Goal: Information Seeking & Learning: Learn about a topic

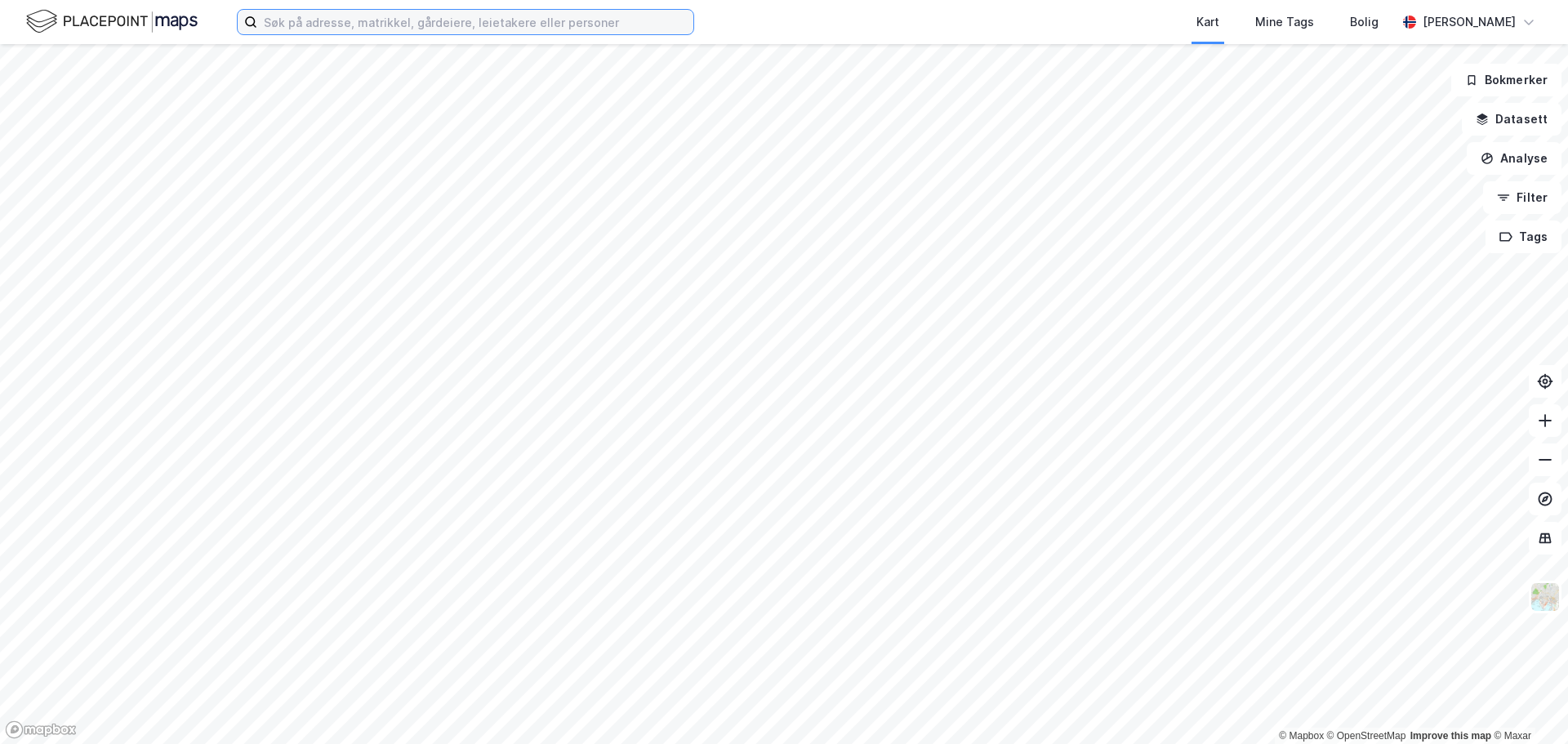
click at [456, 18] on input at bounding box center [475, 22] width 436 height 25
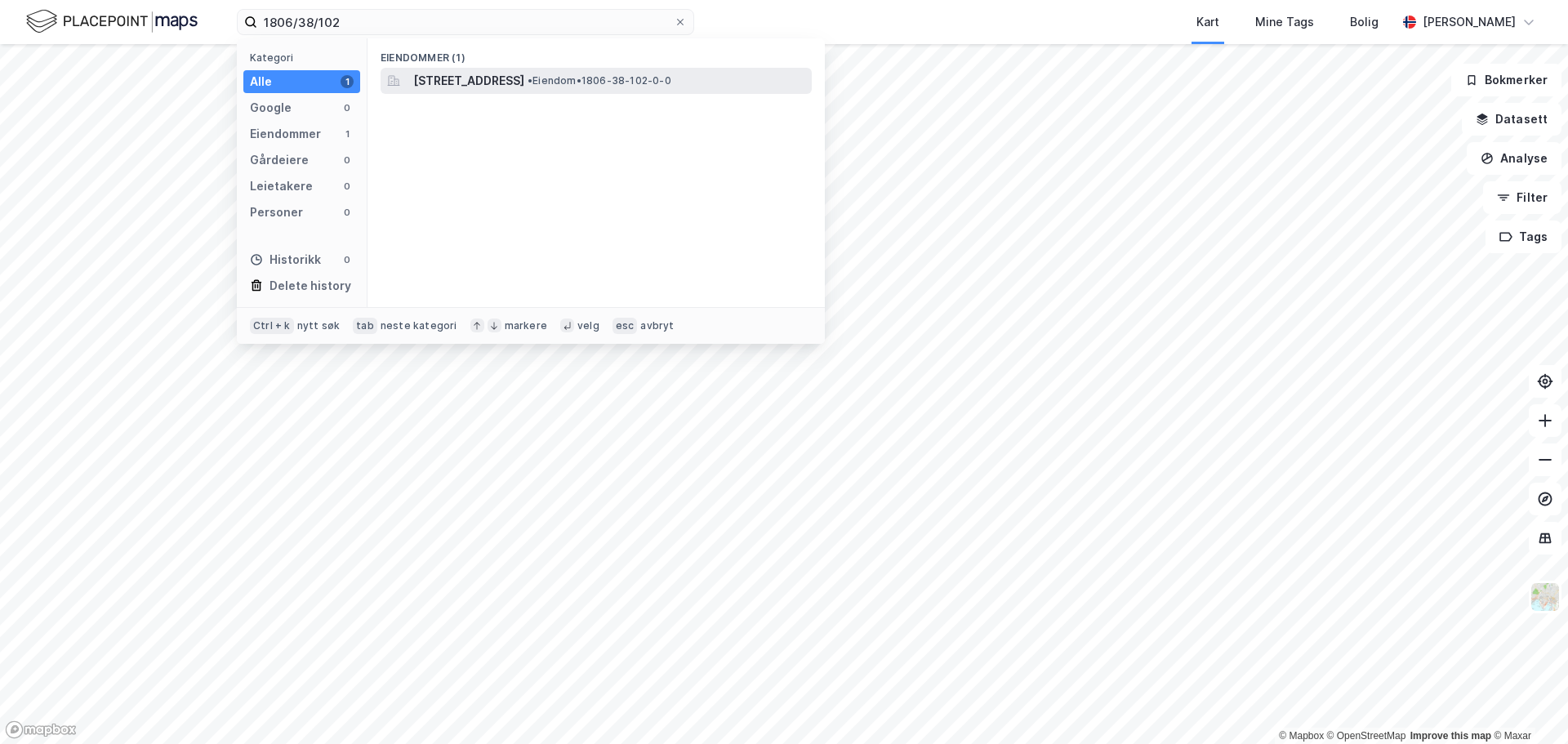
click at [440, 85] on span "[STREET_ADDRESS]" at bounding box center [468, 80] width 111 height 19
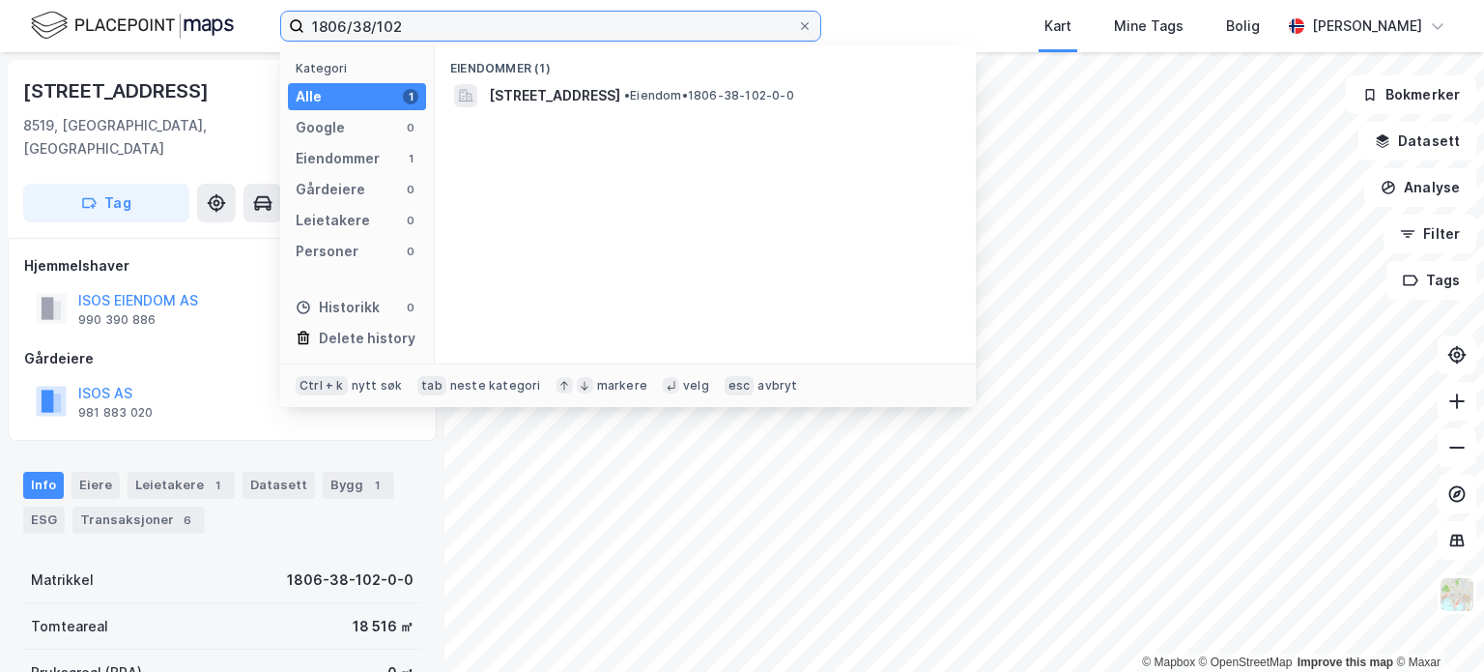
drag, startPoint x: 433, startPoint y: 28, endPoint x: 244, endPoint y: 30, distance: 188.5
click at [244, 30] on div "1806/38/102 Kategori Alle 1 Google 0 Eiendommer 1 Gårdeiere 0 Leietakere 0 Pers…" at bounding box center [742, 26] width 1484 height 52
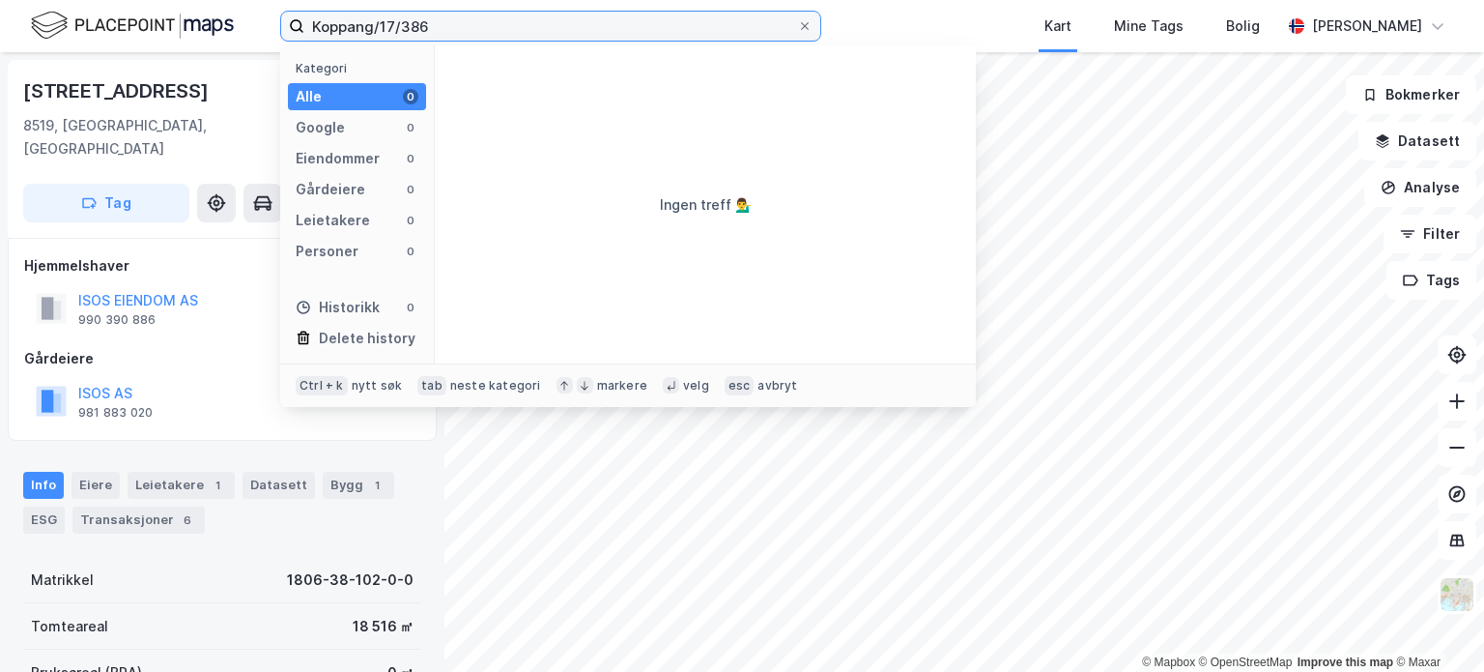
click at [437, 26] on input "Koppang/17/386" at bounding box center [550, 26] width 493 height 29
click at [373, 25] on input "Koppang/17/386" at bounding box center [550, 26] width 493 height 29
drag, startPoint x: 371, startPoint y: 21, endPoint x: 215, endPoint y: 11, distance: 156.9
click at [215, 11] on div "Koppang/17/386 Kategori Alle 0 Google 0 Eiendommer 0 Gårdeiere 0 Leietakere 0 P…" at bounding box center [742, 26] width 1484 height 52
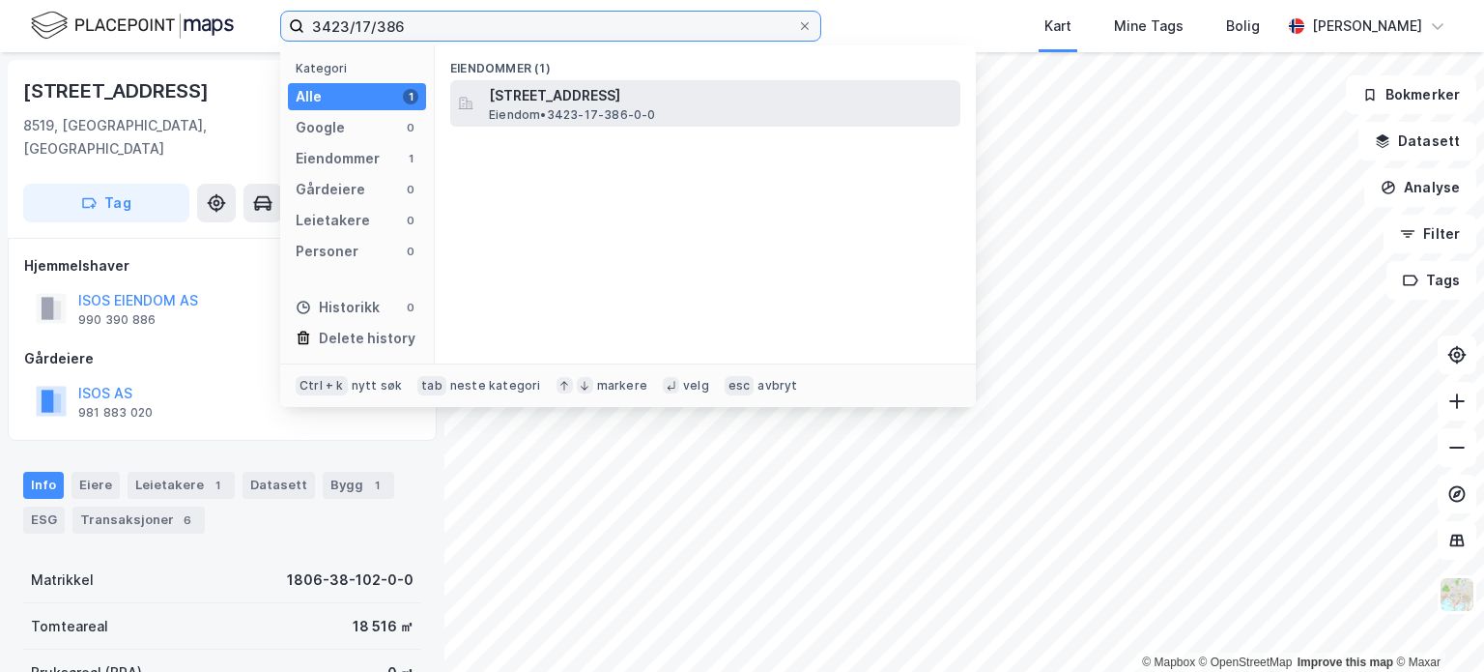
type input "3423/17/386"
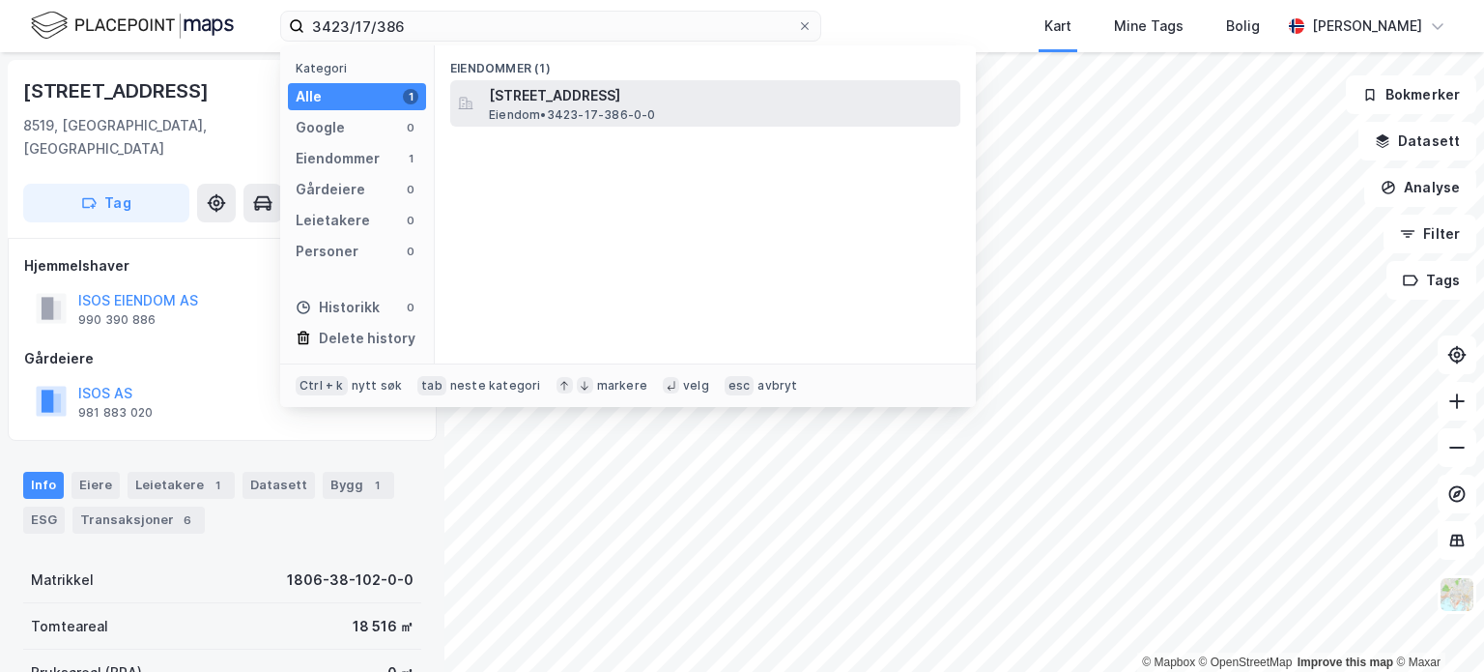
click at [584, 101] on span "[STREET_ADDRESS]" at bounding box center [721, 95] width 464 height 23
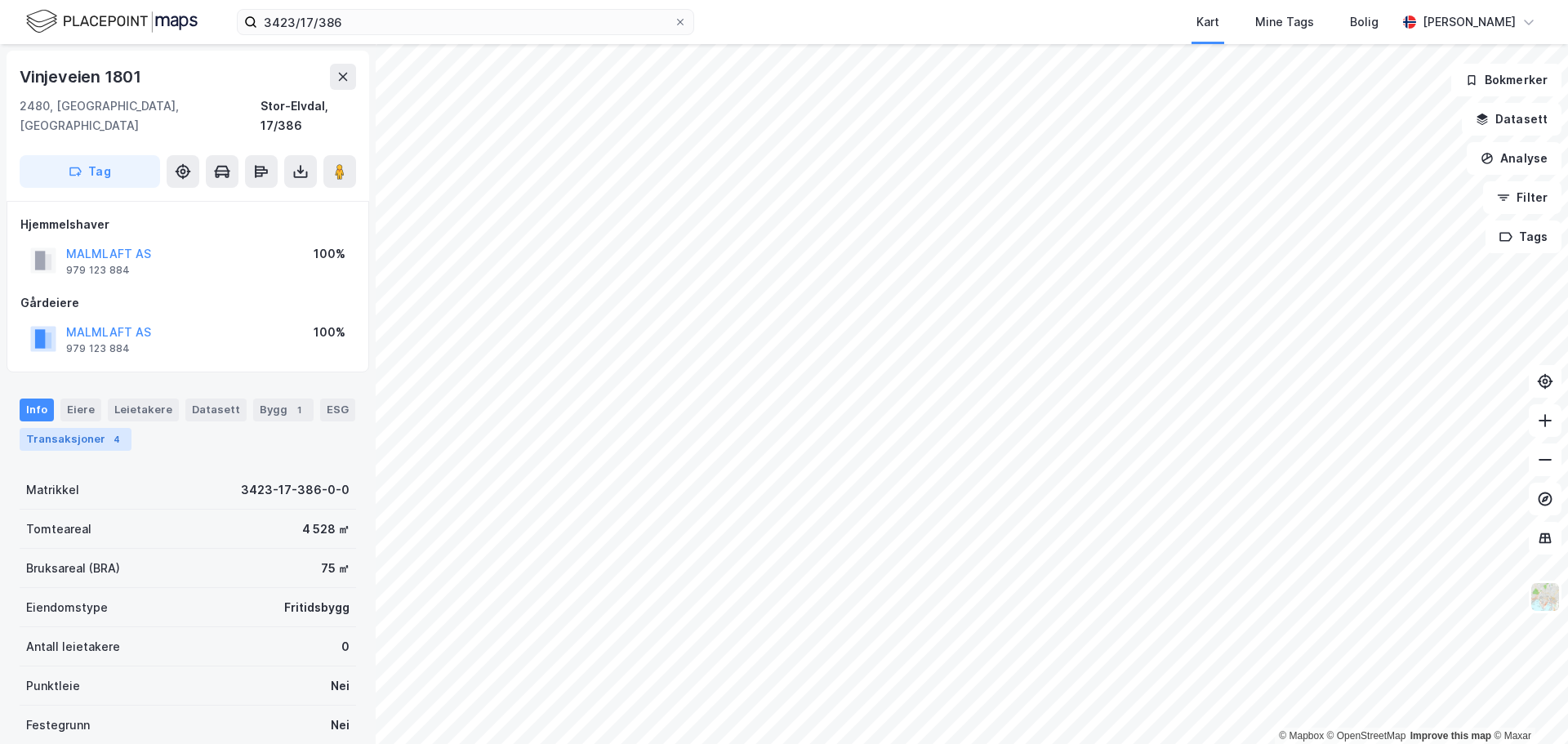
click at [67, 428] on div "Transaksjoner 4" at bounding box center [75, 439] width 112 height 23
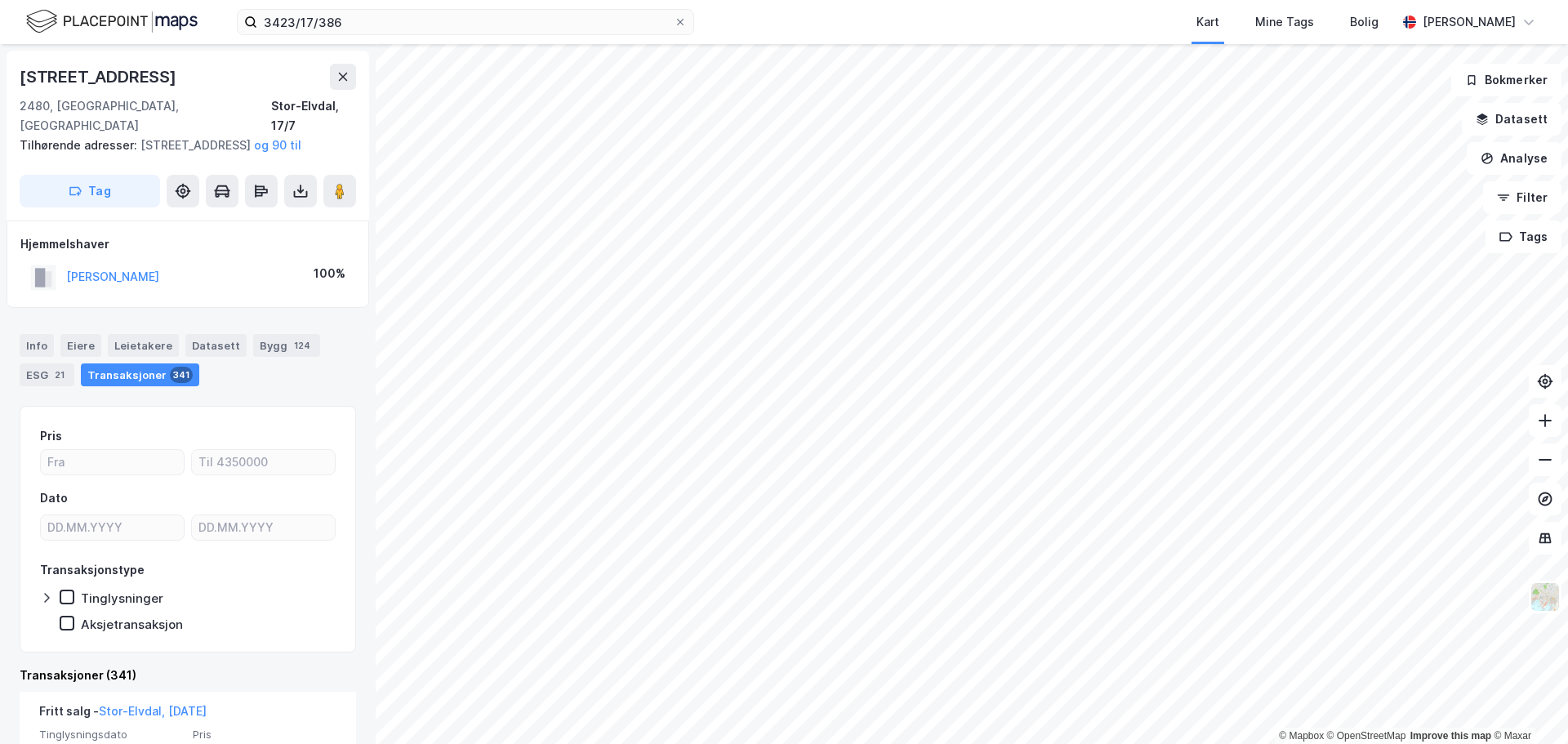
click at [303, 250] on div "Hjemmelshaver" at bounding box center [188, 243] width 335 height 19
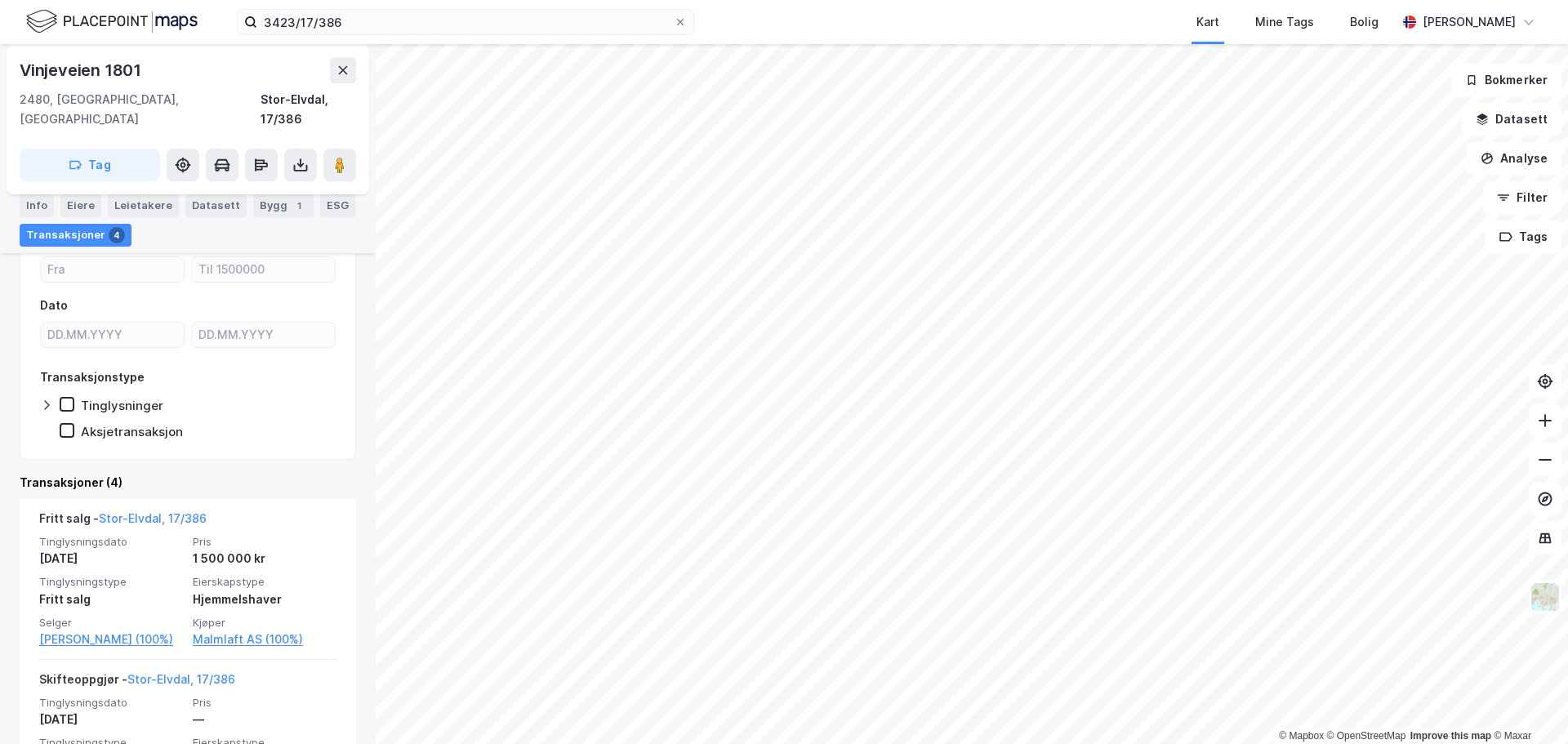
scroll to position [339, 0]
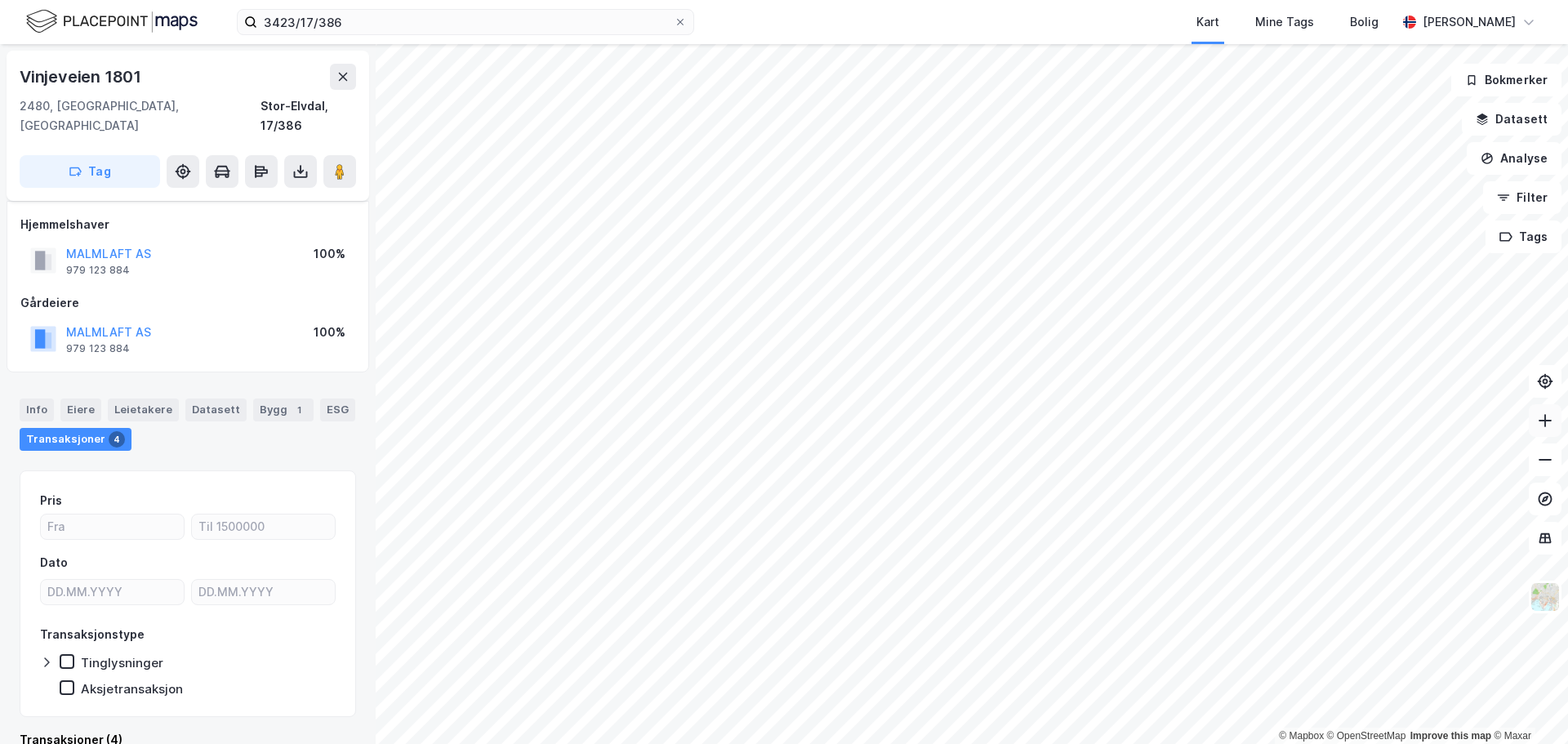
scroll to position [12, 0]
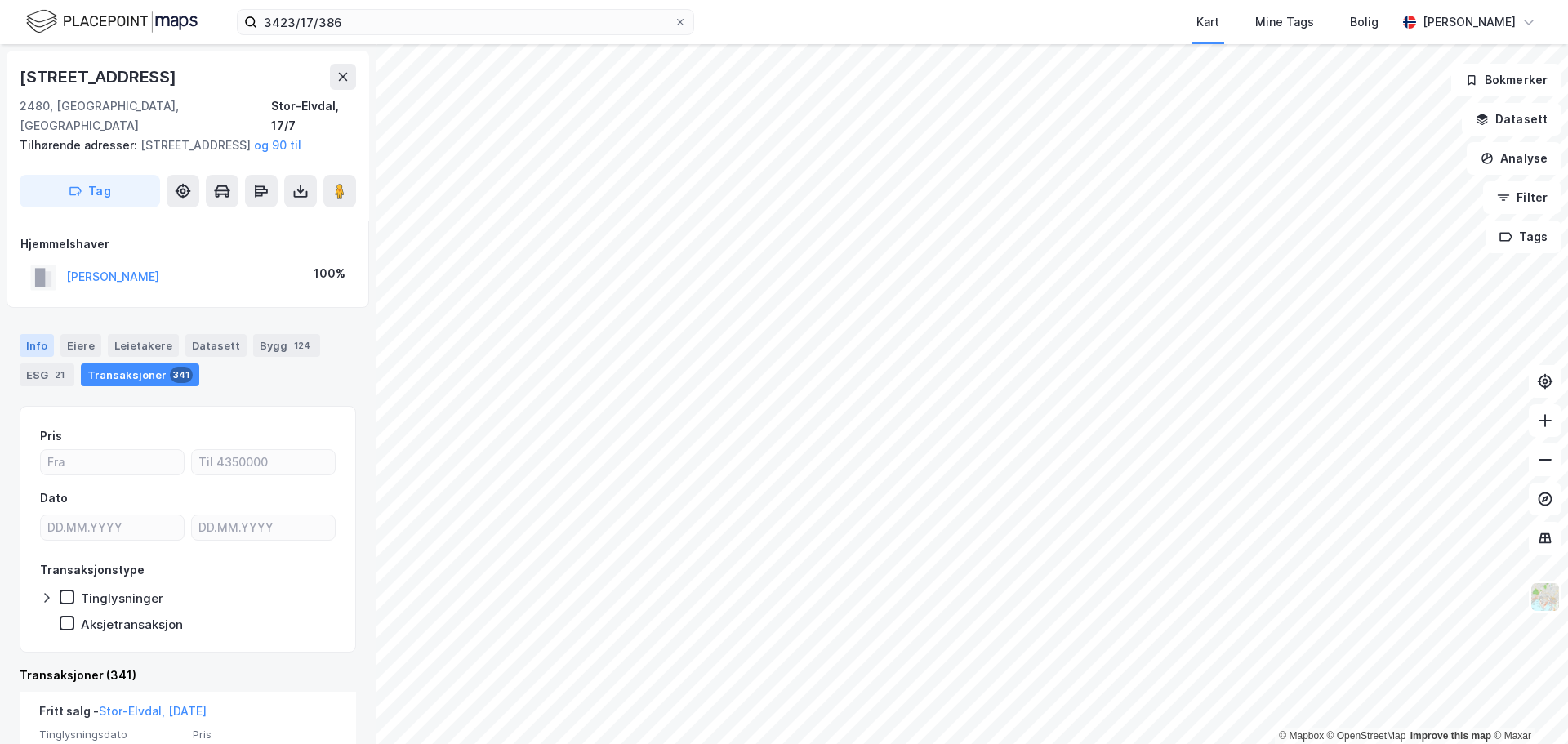
click at [36, 344] on div "Info" at bounding box center [36, 345] width 35 height 23
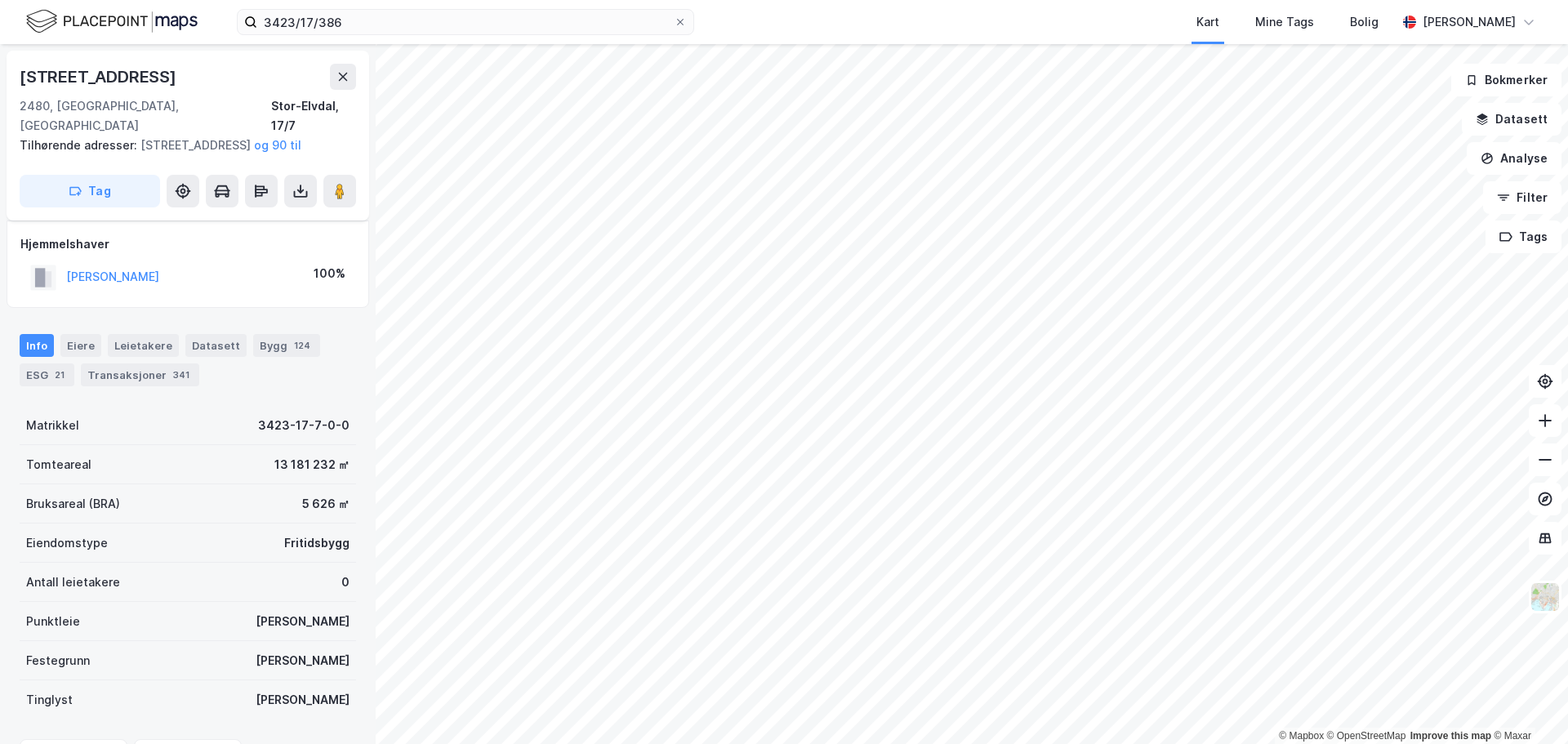
scroll to position [82, 0]
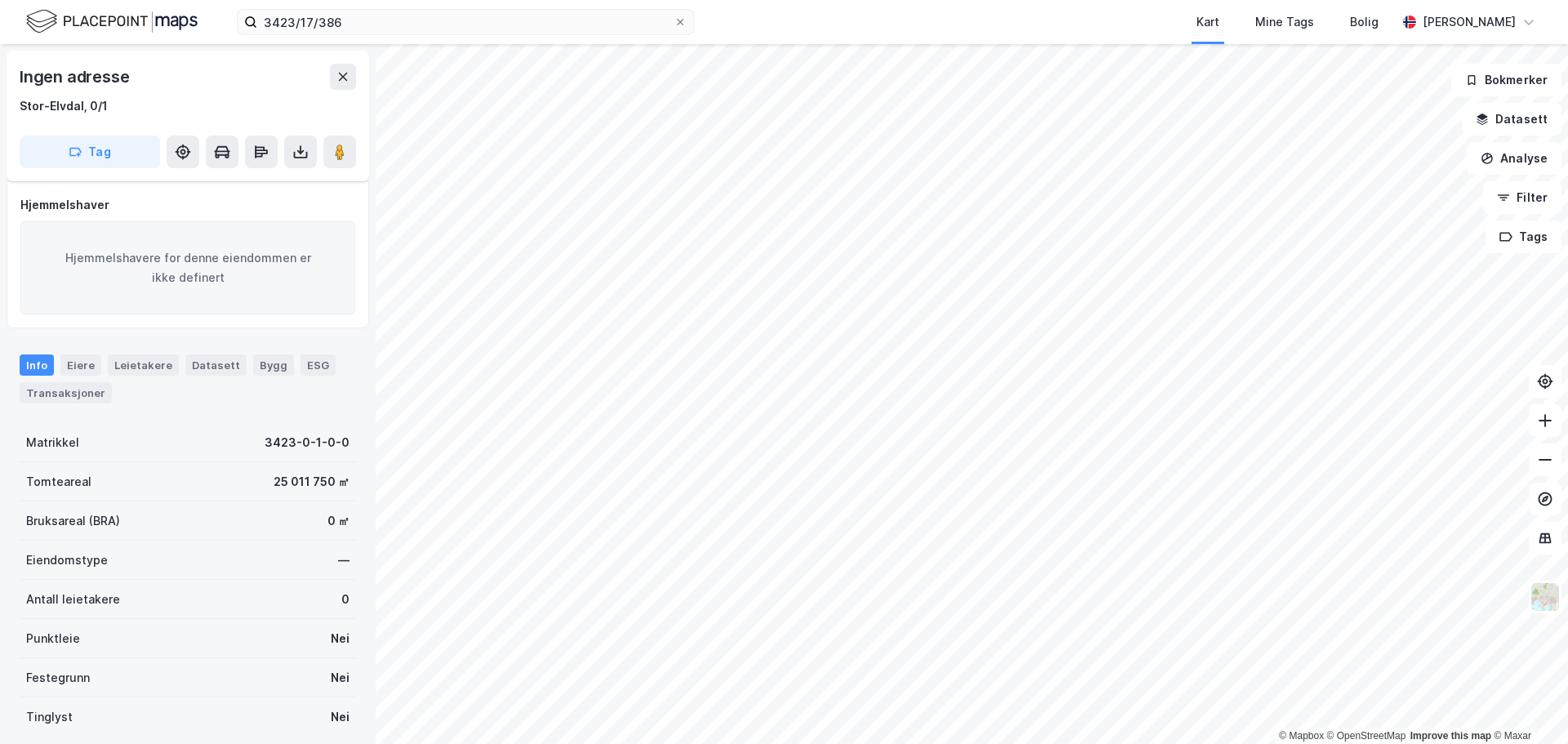
scroll to position [82, 0]
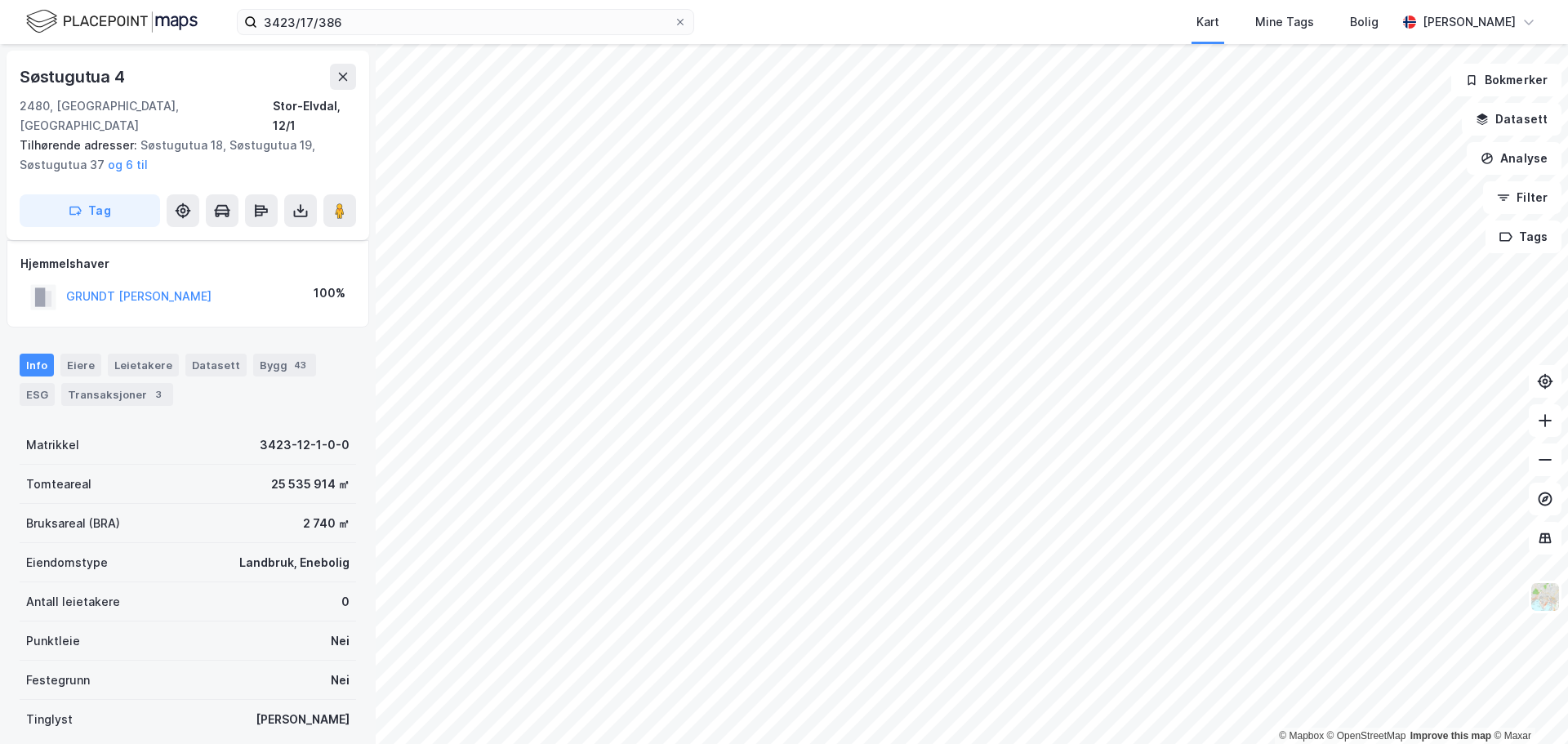
scroll to position [82, 0]
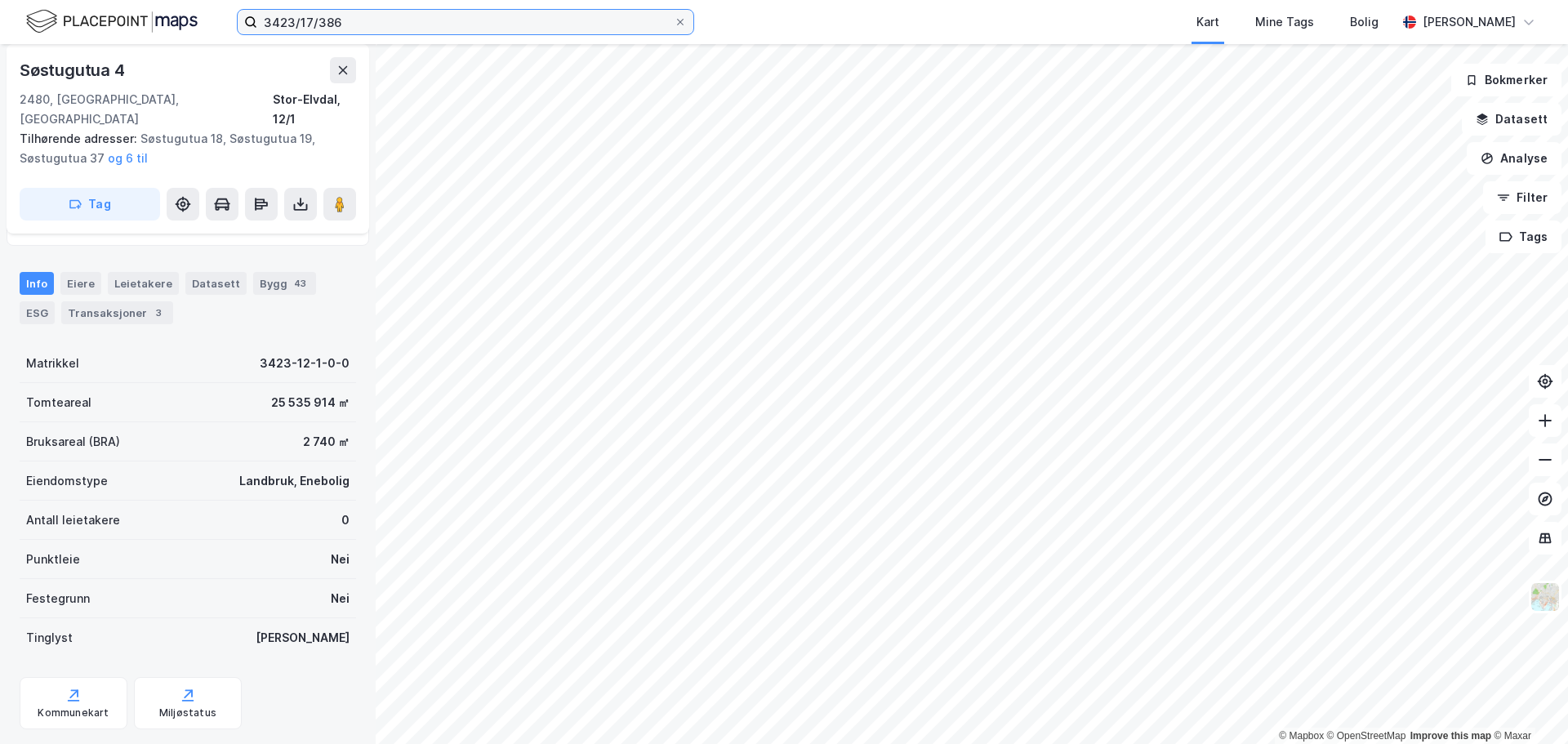
click at [380, 13] on input "3423/17/386" at bounding box center [465, 22] width 417 height 25
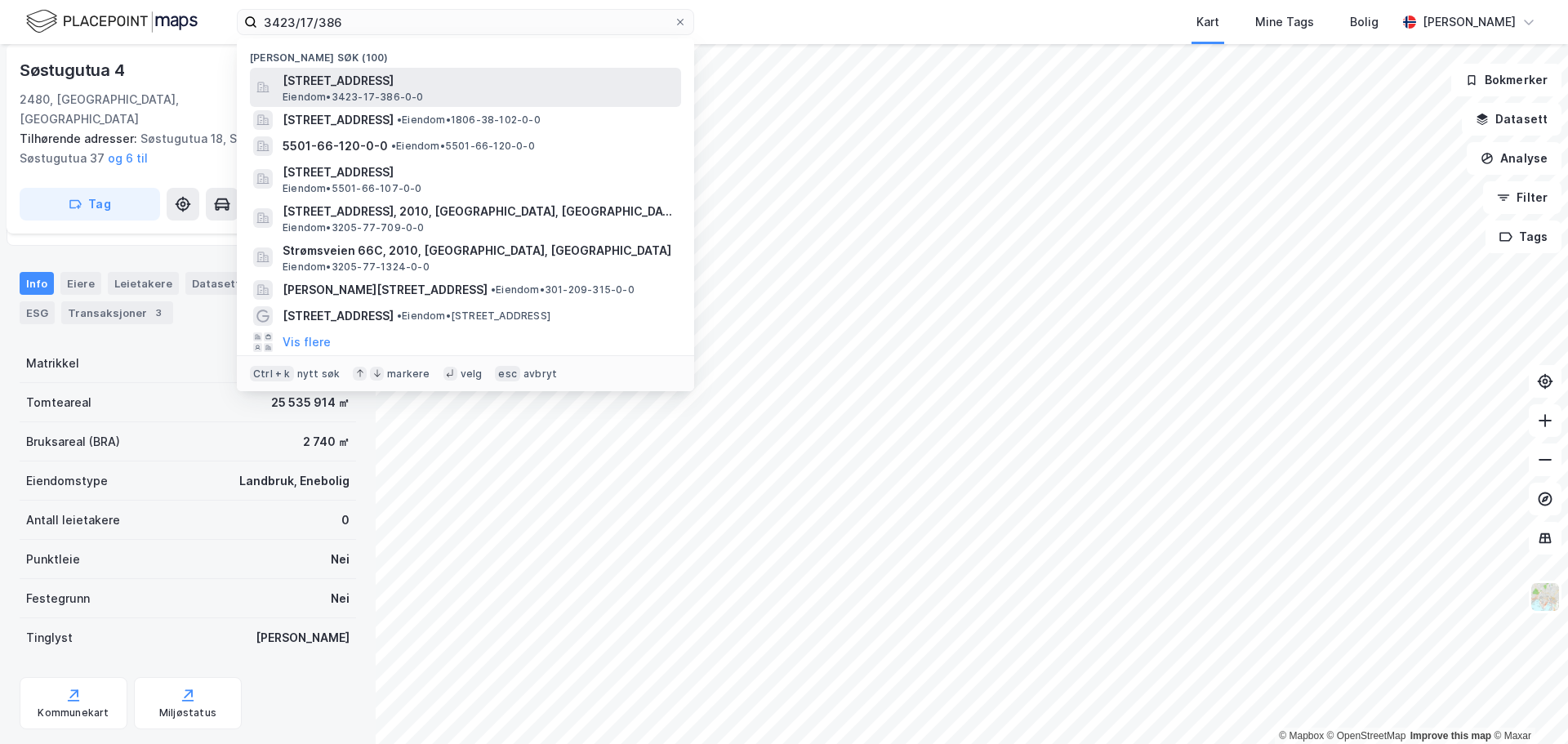
click at [330, 74] on span "[STREET_ADDRESS]" at bounding box center [478, 80] width 392 height 19
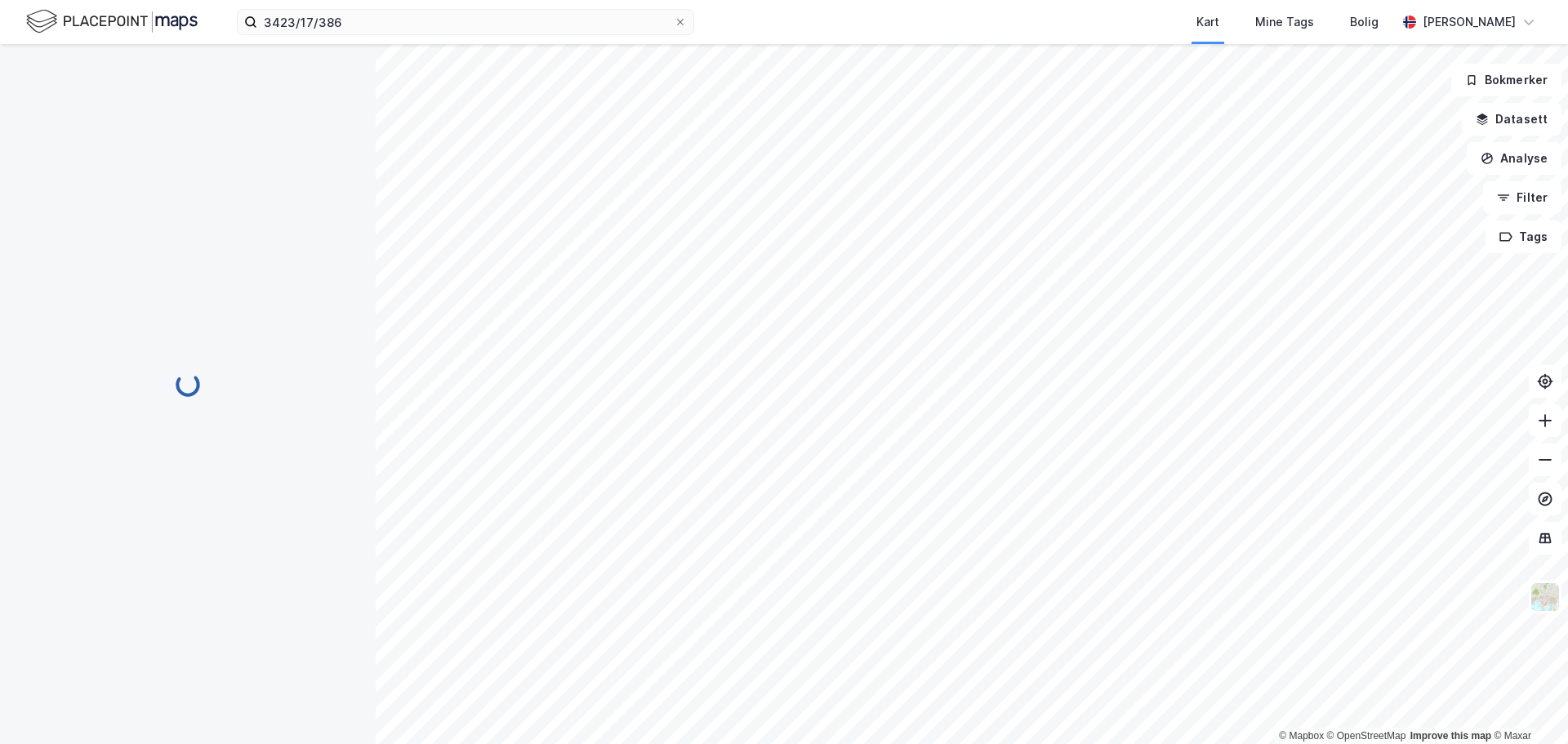
scroll to position [82, 0]
